Goal: Task Accomplishment & Management: Manage account settings

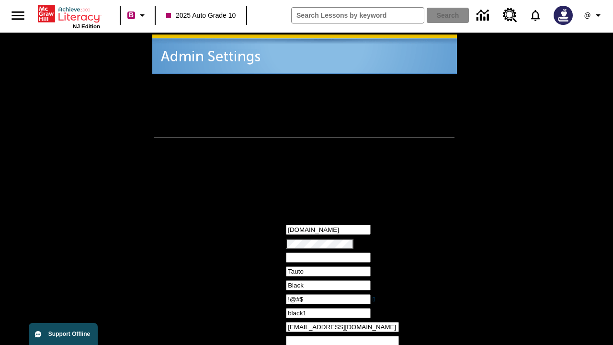
type input "!@#$"
